Goal: Complete application form

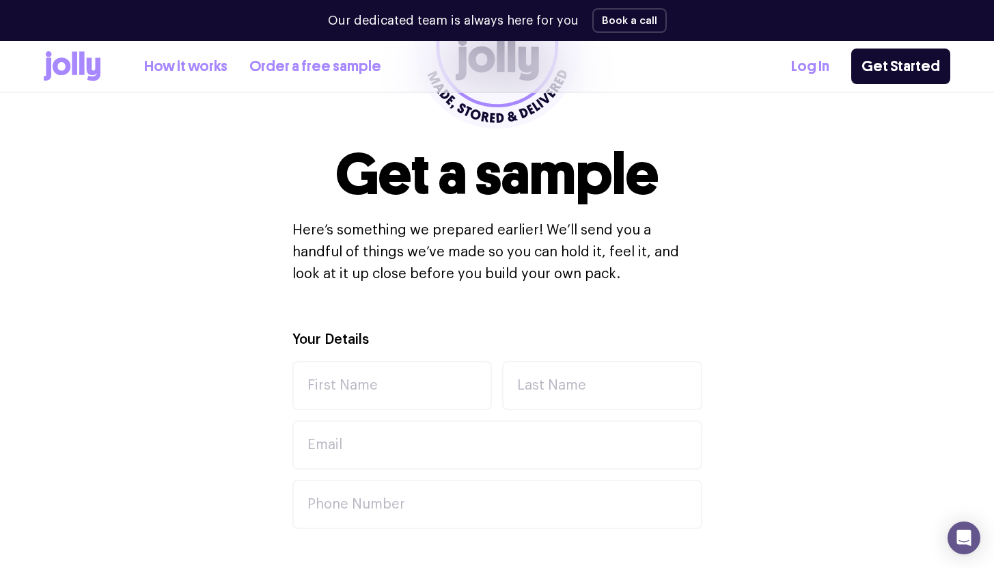
scroll to position [267, 0]
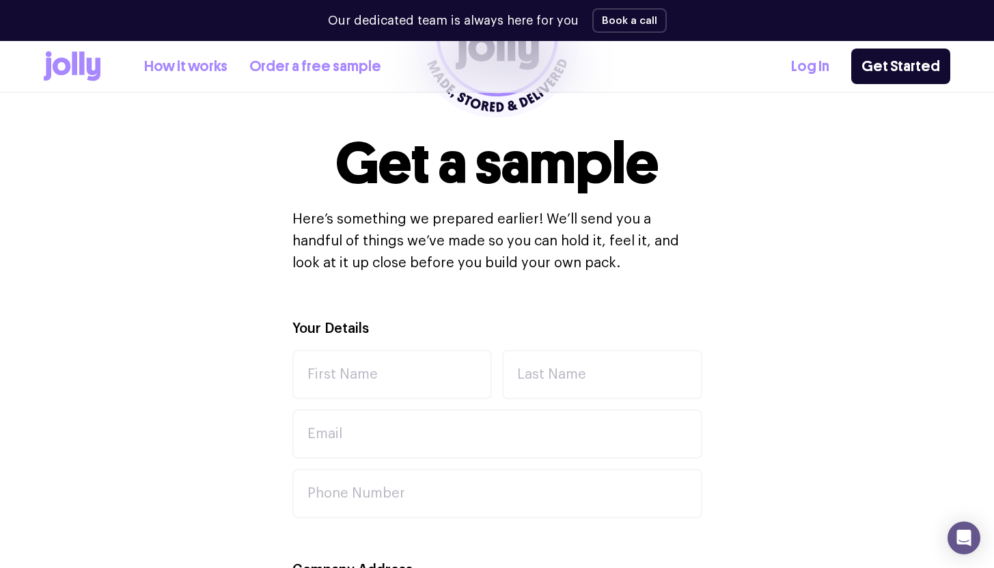
click at [81, 59] on icon at bounding box center [81, 62] width 5 height 23
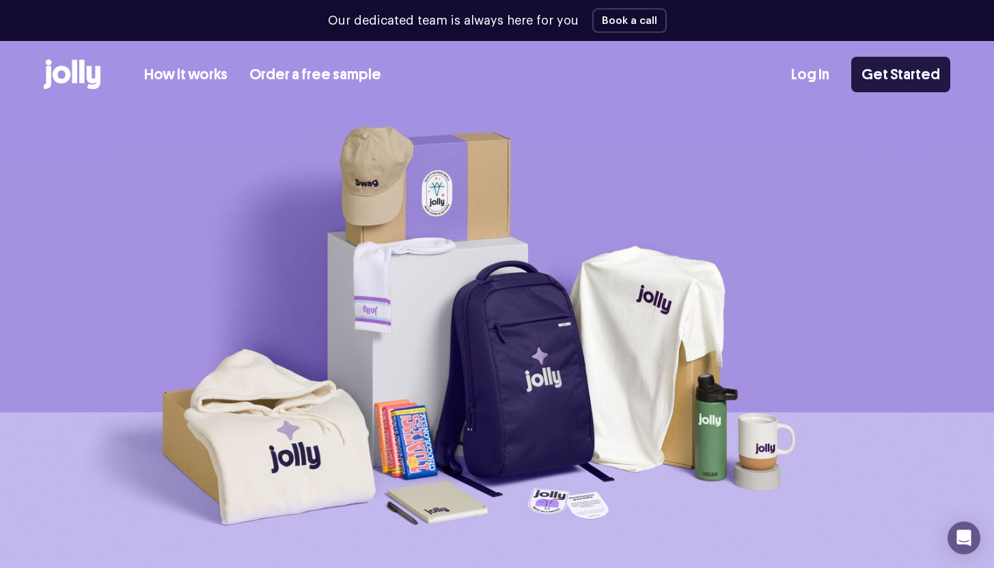
click at [907, 66] on link "Get Started" at bounding box center [901, 75] width 99 height 36
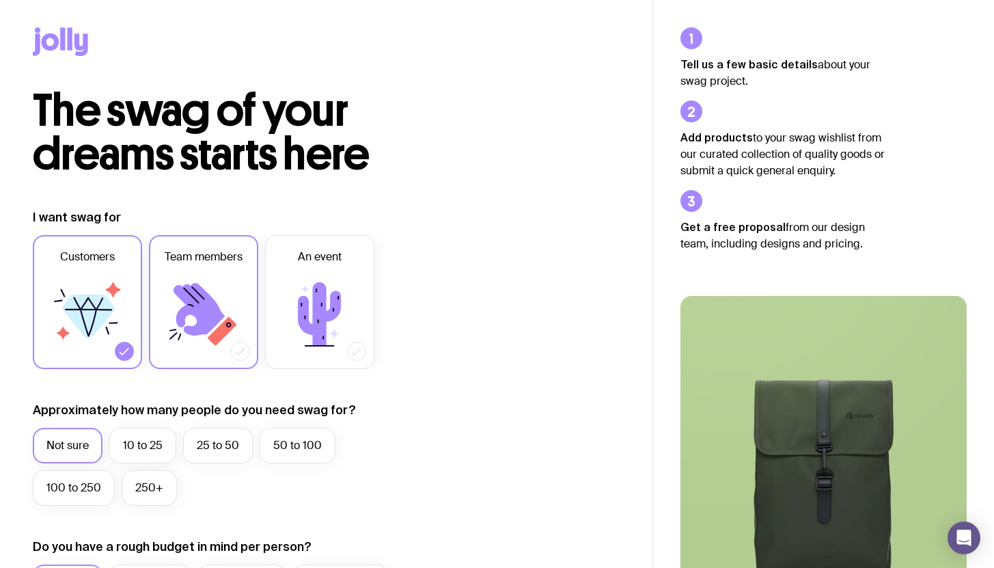
click at [204, 260] on span "Team members" at bounding box center [204, 257] width 78 height 16
click at [0, 0] on input "Team members" at bounding box center [0, 0] width 0 height 0
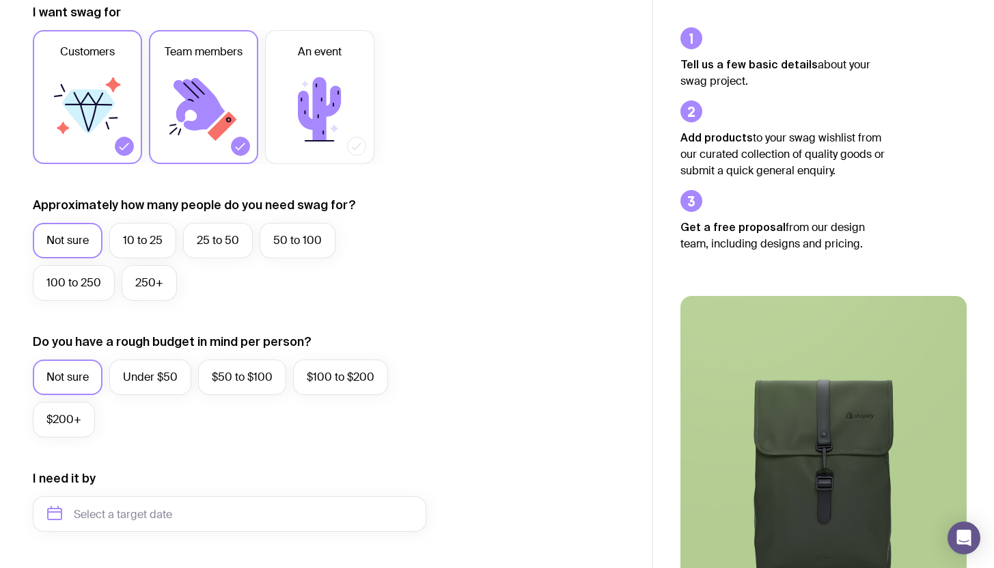
scroll to position [211, 0]
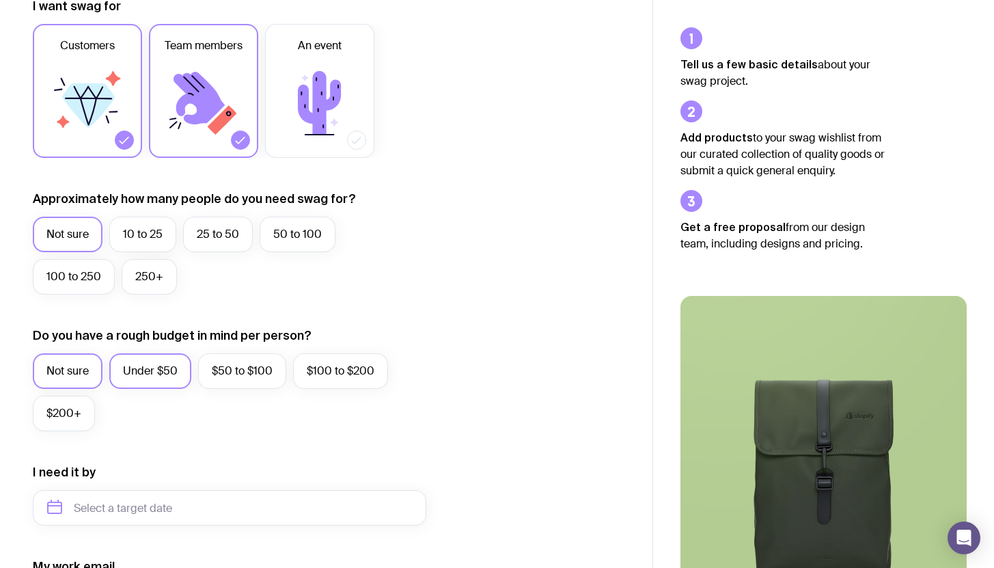
click at [161, 366] on label "Under $50" at bounding box center [150, 371] width 82 height 36
click at [0, 0] on input "Under $50" at bounding box center [0, 0] width 0 height 0
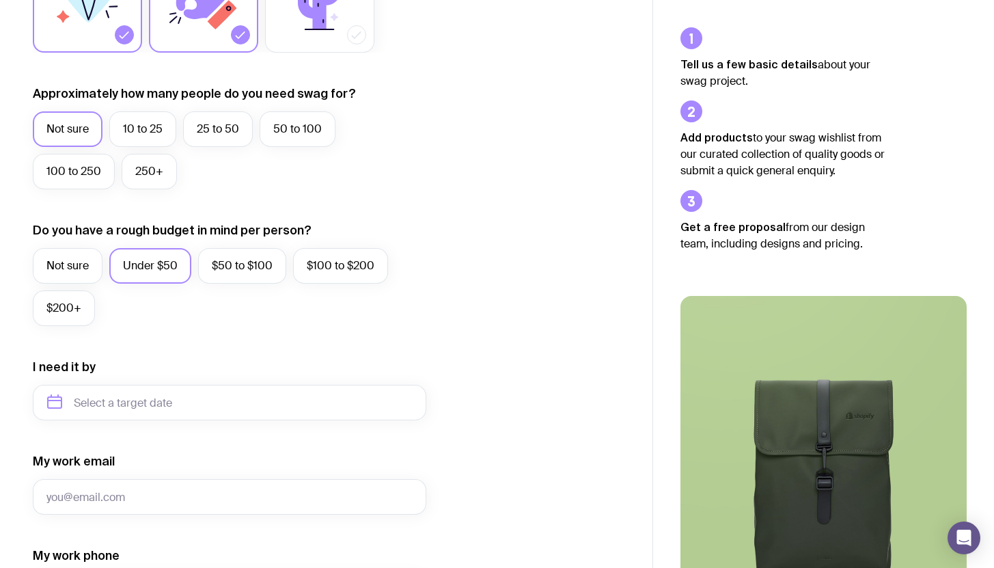
scroll to position [372, 0]
